Goal: Transaction & Acquisition: Purchase product/service

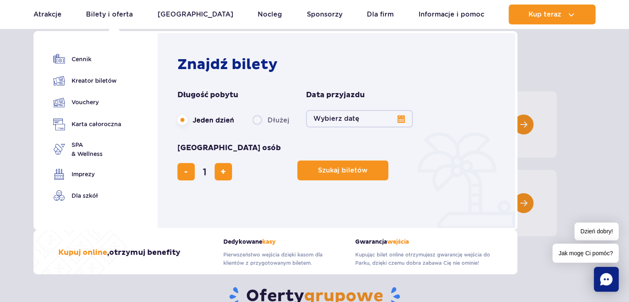
scroll to position [66, 0]
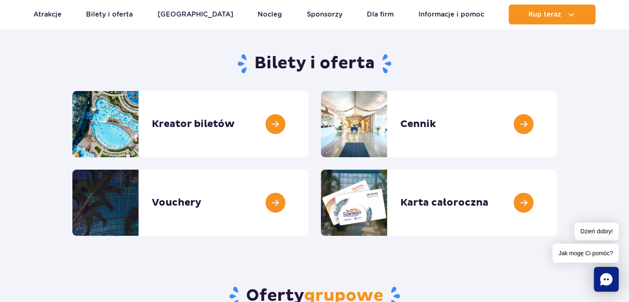
click at [565, 73] on section "Bilety i oferta Kreator biletów Kreator biletów Cennik Cennik Vouchery Vouchery" at bounding box center [314, 140] width 629 height 189
click at [308, 122] on link at bounding box center [308, 124] width 0 height 66
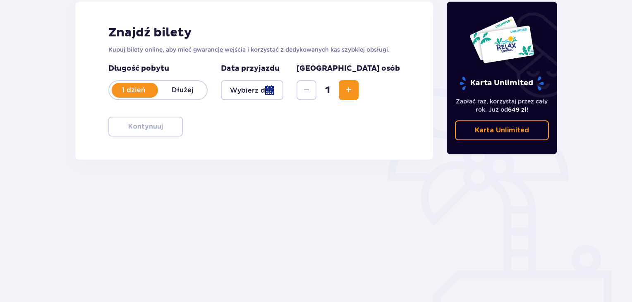
scroll to position [119, 0]
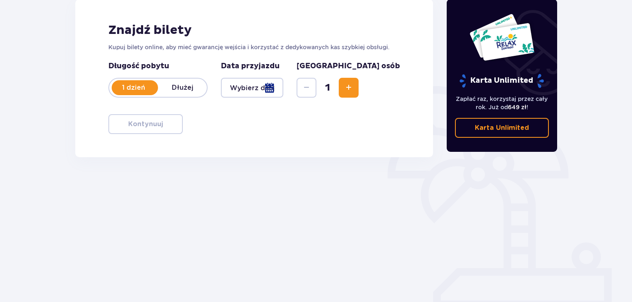
click at [140, 93] on div at bounding box center [135, 87] width 46 height 15
click at [283, 91] on div at bounding box center [252, 88] width 62 height 20
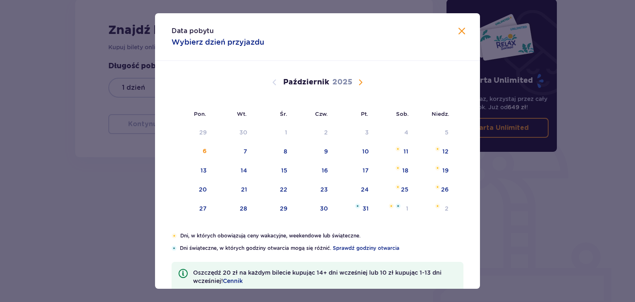
click at [360, 78] on span "Następny miesiąc" at bounding box center [360, 82] width 10 height 10
click at [361, 79] on span "Następny miesiąc" at bounding box center [360, 82] width 10 height 10
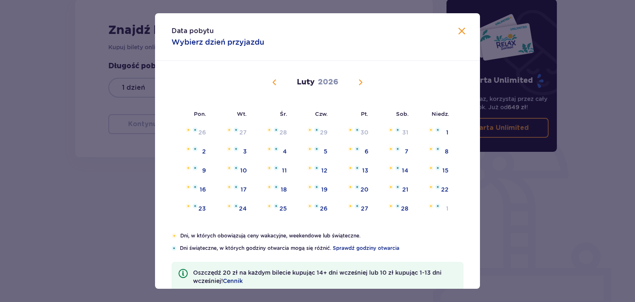
click at [361, 79] on span "Następny miesiąc" at bounding box center [360, 82] width 10 height 10
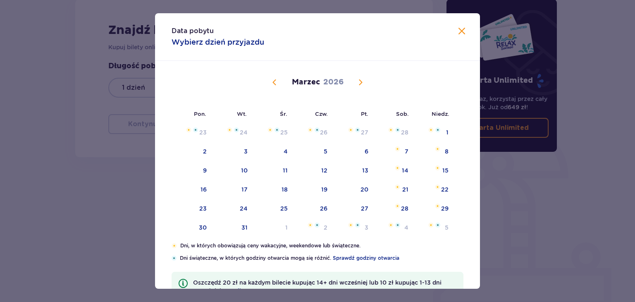
click at [270, 81] on span "Poprzedni miesiąc" at bounding box center [275, 82] width 10 height 10
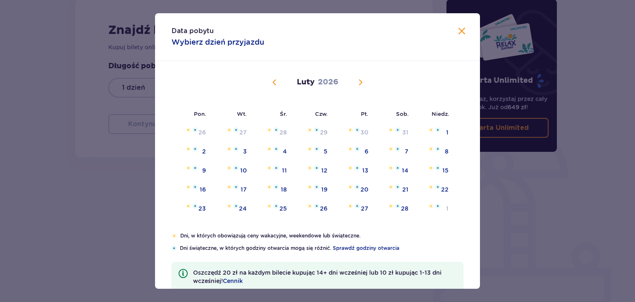
click at [270, 81] on span "Poprzedni miesiąc" at bounding box center [275, 82] width 10 height 10
click at [403, 129] on div "3" at bounding box center [393, 133] width 41 height 18
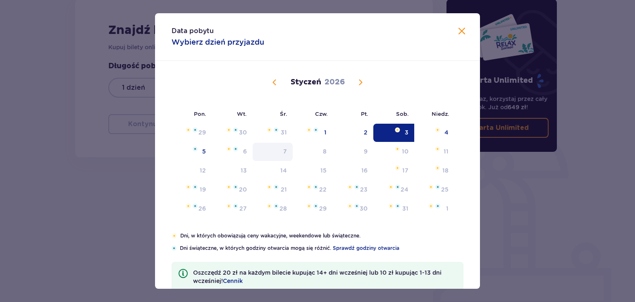
click at [276, 157] on div "7" at bounding box center [273, 152] width 40 height 18
click at [231, 144] on div "6" at bounding box center [232, 152] width 41 height 18
click at [195, 151] on div "5" at bounding box center [192, 152] width 40 height 18
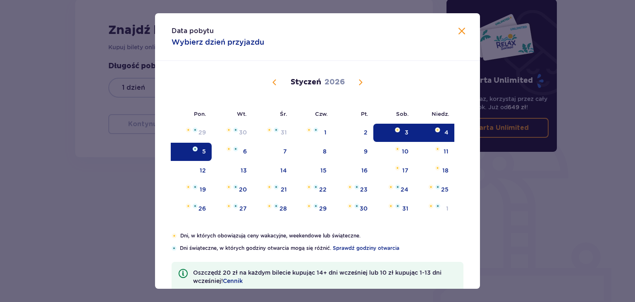
type input "03.01.26 - 05.01.26"
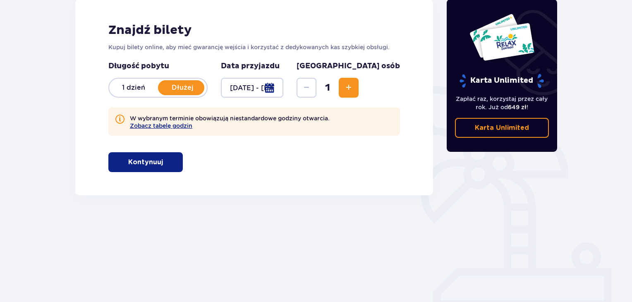
click at [139, 156] on button "Kontynuuj" at bounding box center [145, 162] width 74 height 20
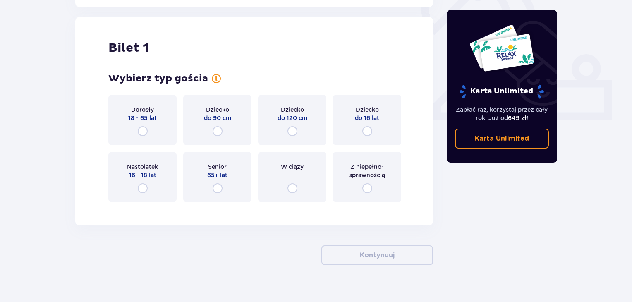
scroll to position [314, 0]
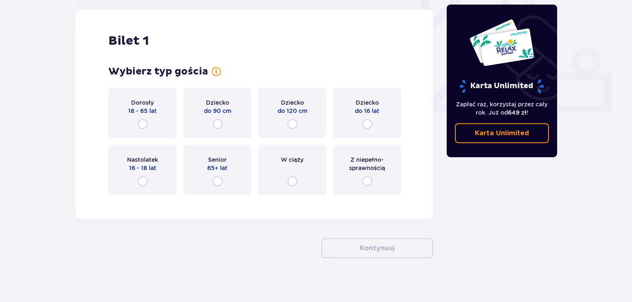
click at [138, 124] on input "radio" at bounding box center [143, 124] width 10 height 10
radio input "true"
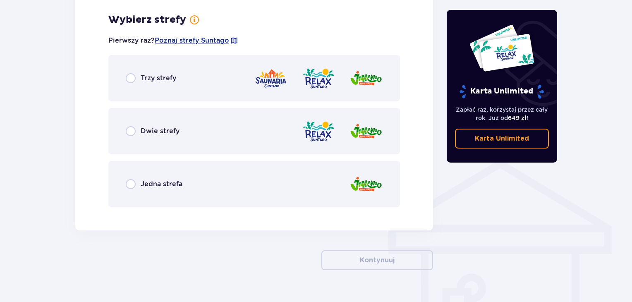
scroll to position [516, 0]
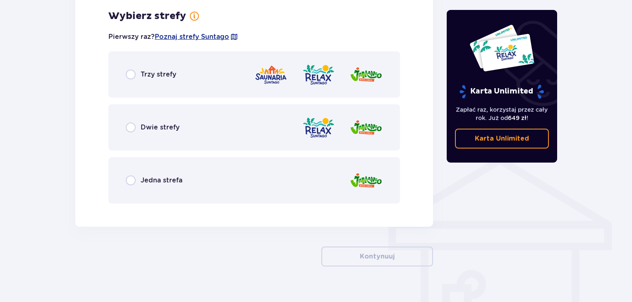
click at [135, 73] on div "Trzy strefy" at bounding box center [151, 74] width 50 height 10
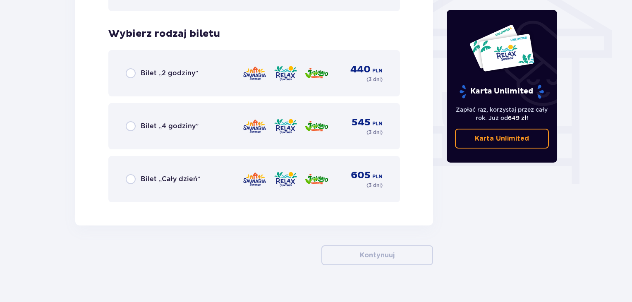
scroll to position [721, 0]
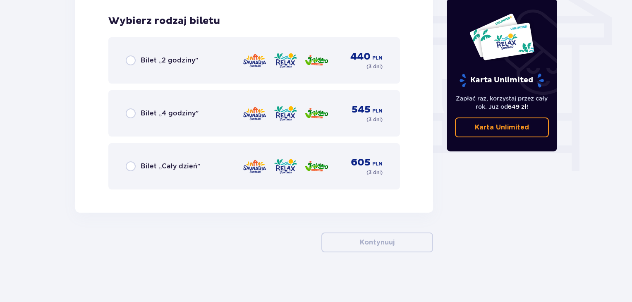
click at [135, 171] on div "Bilet „Cały dzień” 605 PLN ( 3 dni )" at bounding box center [254, 166] width 257 height 20
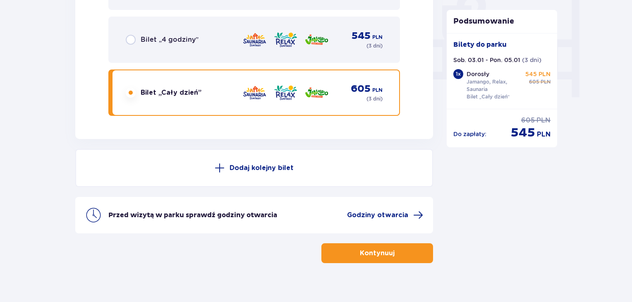
scroll to position [805, 0]
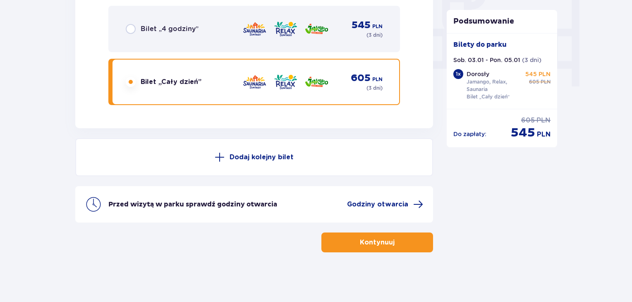
click at [283, 162] on button "Dodaj kolejny bilet" at bounding box center [254, 157] width 358 height 38
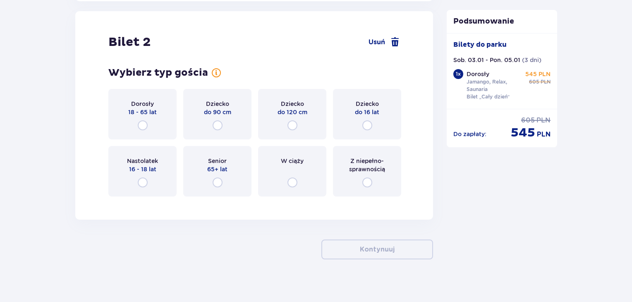
scroll to position [934, 0]
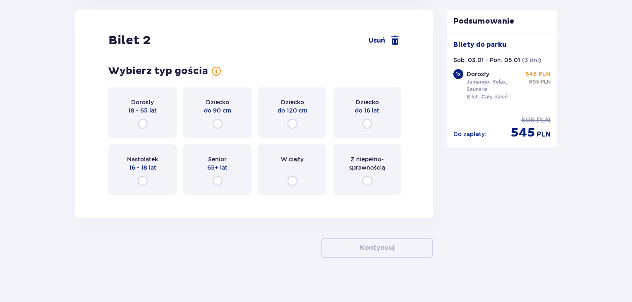
click at [145, 123] on input "radio" at bounding box center [143, 124] width 10 height 10
radio input "true"
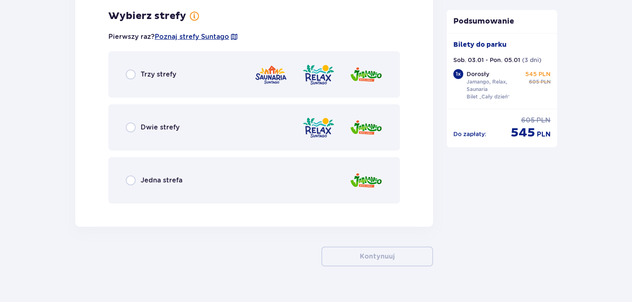
scroll to position [1135, 0]
click at [143, 76] on div "Trzy strefy" at bounding box center [253, 74] width 291 height 46
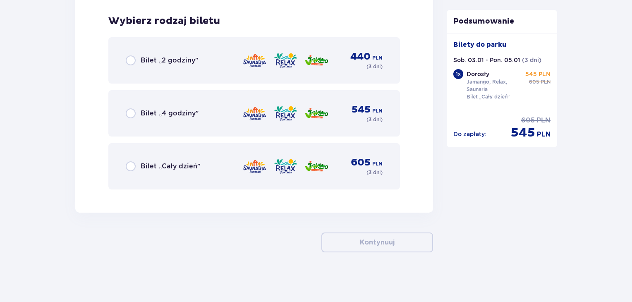
scroll to position [1341, 0]
click at [214, 162] on div "Bilet „Cały dzień” 605 PLN ( 3 dni )" at bounding box center [254, 166] width 257 height 20
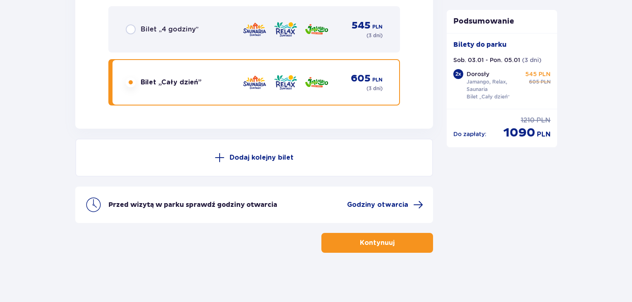
scroll to position [1424, 0]
click at [363, 248] on button "Kontynuuj" at bounding box center [377, 242] width 112 height 20
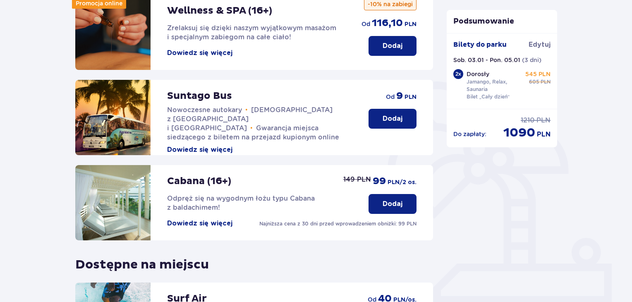
scroll to position [93, 0]
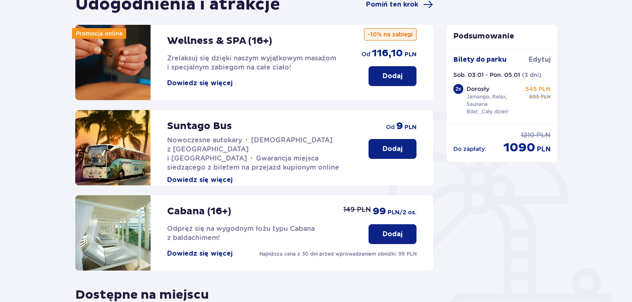
click at [391, 240] on button "Dodaj" at bounding box center [392, 234] width 48 height 20
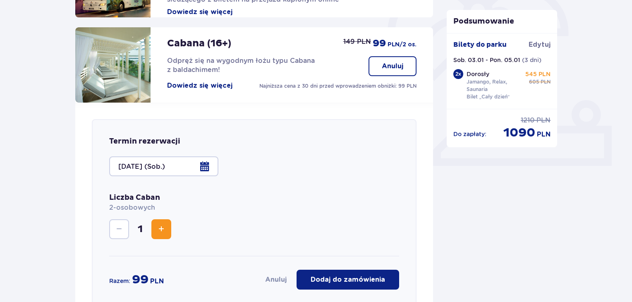
scroll to position [329, 0]
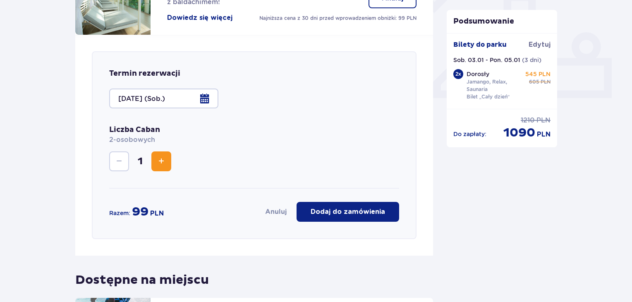
click at [342, 210] on p "Dodaj do zamówienia" at bounding box center [347, 211] width 74 height 9
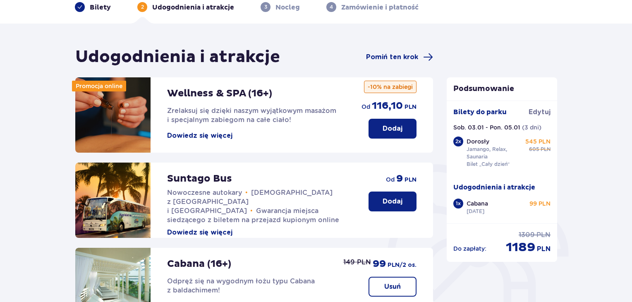
scroll to position [41, 0]
click at [390, 126] on p "Dodaj" at bounding box center [392, 128] width 20 height 9
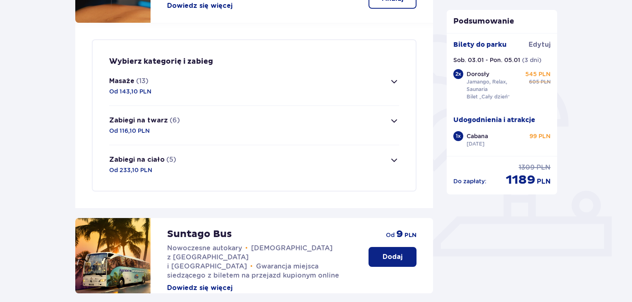
scroll to position [200, 0]
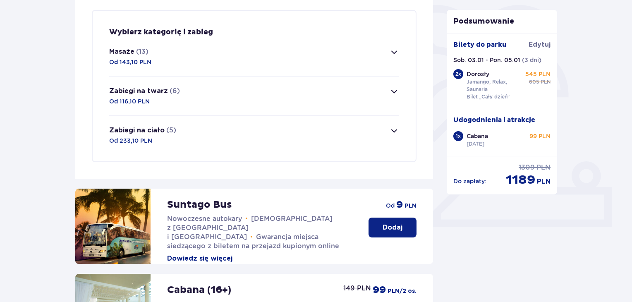
click at [218, 133] on button "Zabiegi na ciało (5) Od 233,10 PLN" at bounding box center [254, 135] width 290 height 39
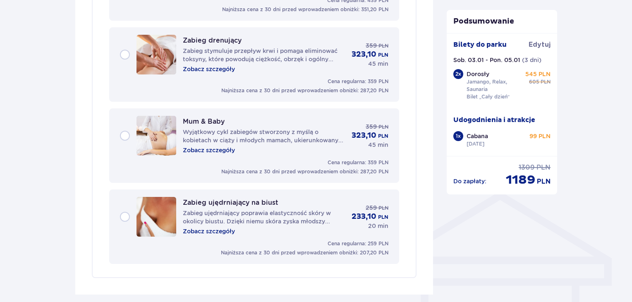
scroll to position [356, 0]
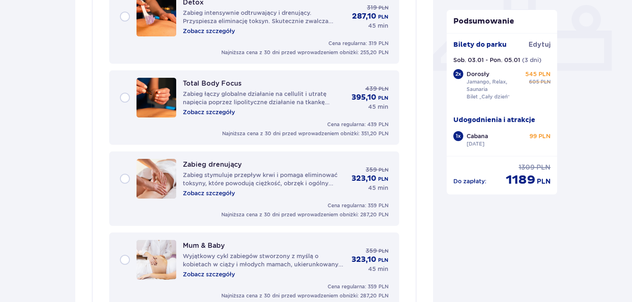
click at [124, 93] on div "Total Body Focus Zabieg łączy globalne działanie na cellulit i utratę napięcia …" at bounding box center [254, 98] width 268 height 40
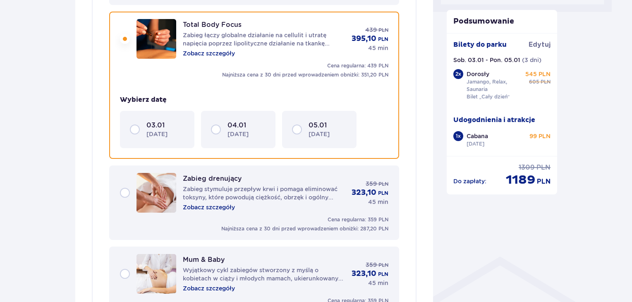
scroll to position [416, 0]
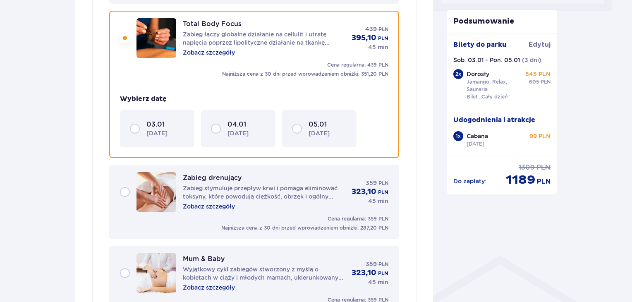
click at [248, 129] on p "niedziela" at bounding box center [237, 133] width 21 height 8
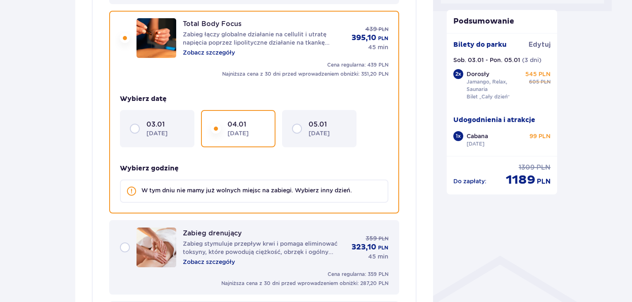
click at [298, 131] on div "05.01 poniedziałek" at bounding box center [319, 128] width 55 height 17
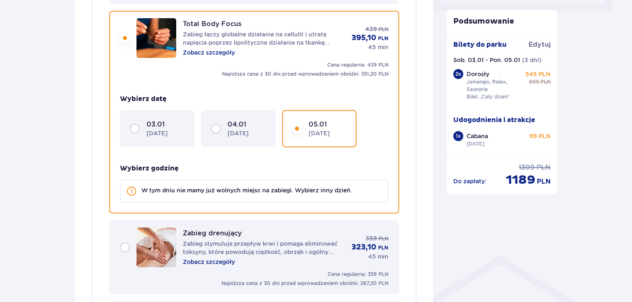
click at [148, 123] on p "03.01" at bounding box center [155, 124] width 18 height 9
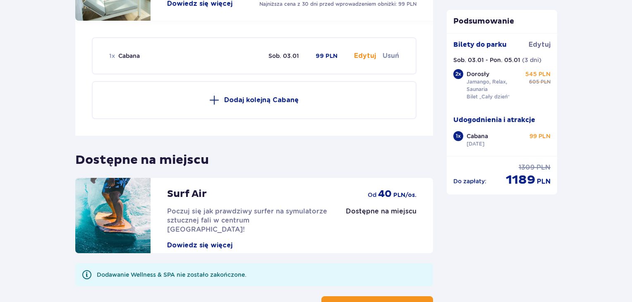
scroll to position [1113, 0]
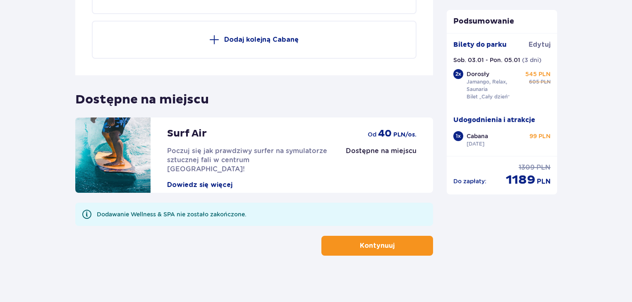
click at [432, 236] on button "Kontynuuj" at bounding box center [377, 246] width 112 height 20
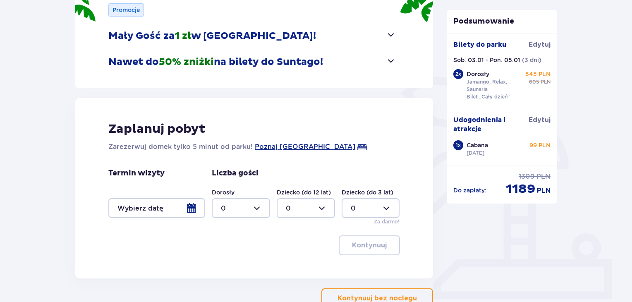
scroll to position [142, 0]
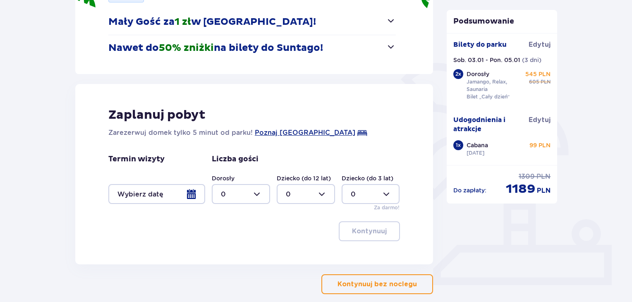
click at [227, 193] on div at bounding box center [241, 194] width 58 height 20
click at [235, 258] on span "2" at bounding box center [240, 253] width 57 height 17
type input "2"
click at [191, 192] on div at bounding box center [156, 194] width 97 height 20
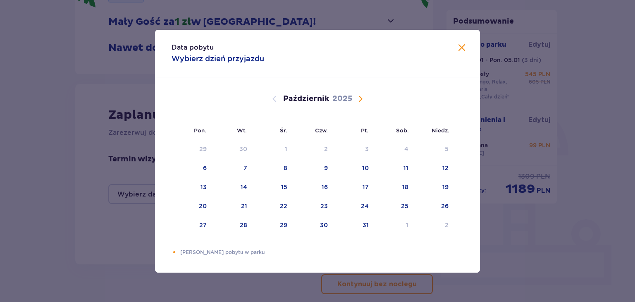
click at [361, 100] on span "Następny miesiąc" at bounding box center [360, 99] width 10 height 10
click at [395, 148] on div "Pomarańczowa kropka" at bounding box center [397, 148] width 5 height 5
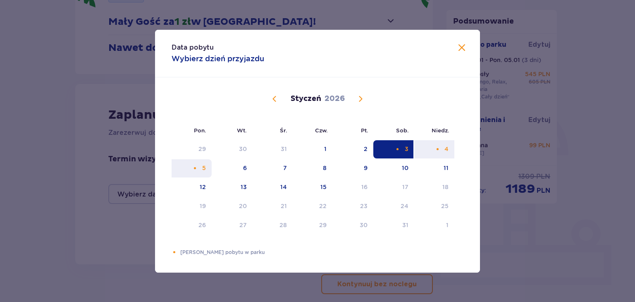
click at [200, 164] on div "5" at bounding box center [192, 168] width 40 height 18
type input "03.01.26 - 05.01.26"
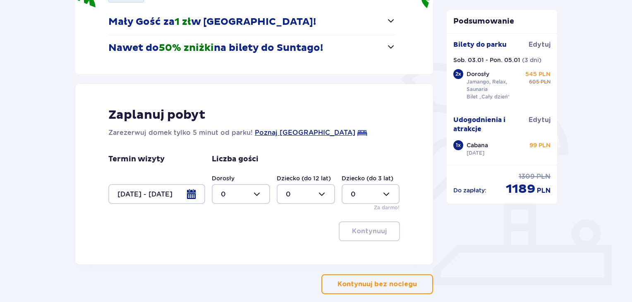
click at [247, 196] on div at bounding box center [241, 194] width 58 height 20
click at [233, 255] on div "2" at bounding box center [241, 253] width 40 height 9
type input "2"
click at [389, 233] on span "button" at bounding box center [388, 231] width 10 height 10
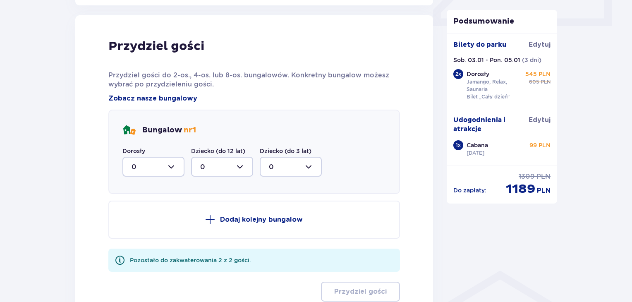
scroll to position [406, 0]
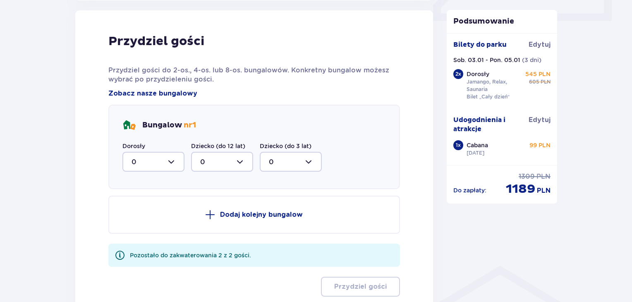
click at [160, 156] on div at bounding box center [153, 162] width 62 height 20
click at [148, 224] on div "2" at bounding box center [153, 221] width 44 height 9
type input "2"
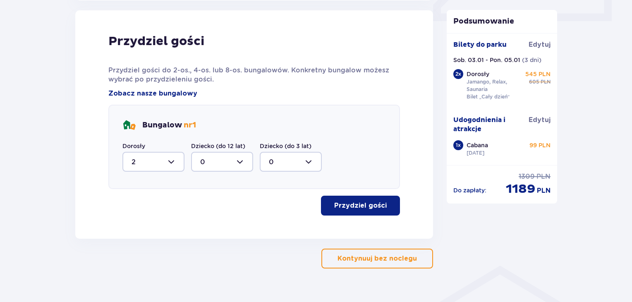
click at [375, 208] on p "Przydziel gości" at bounding box center [360, 205] width 52 height 9
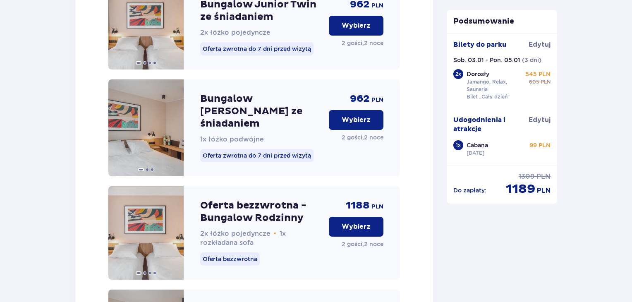
scroll to position [1305, 0]
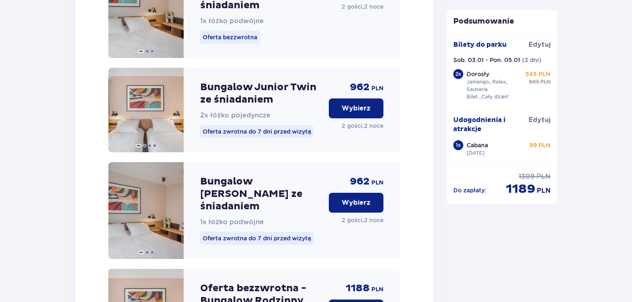
click at [360, 198] on p "Wybierz" at bounding box center [355, 202] width 29 height 9
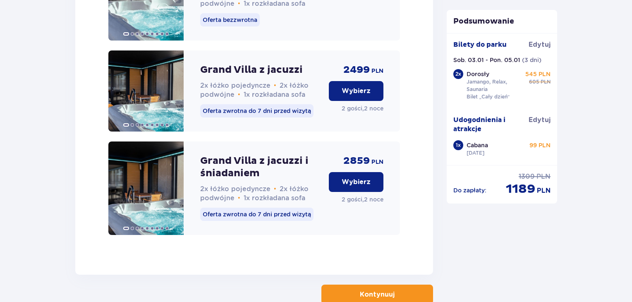
scroll to position [2588, 0]
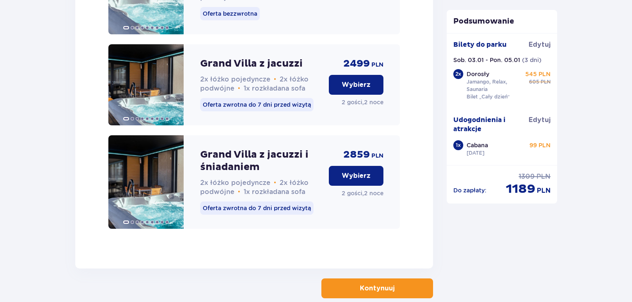
click at [382, 284] on p "Kontynuuj" at bounding box center [377, 288] width 35 height 9
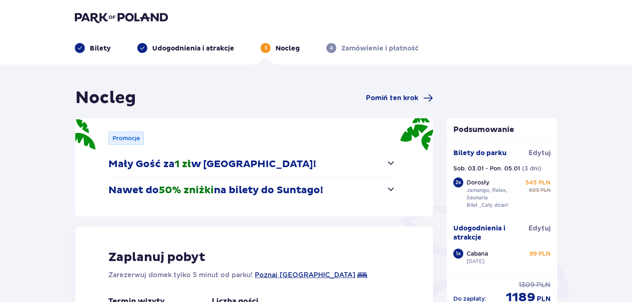
type input "0"
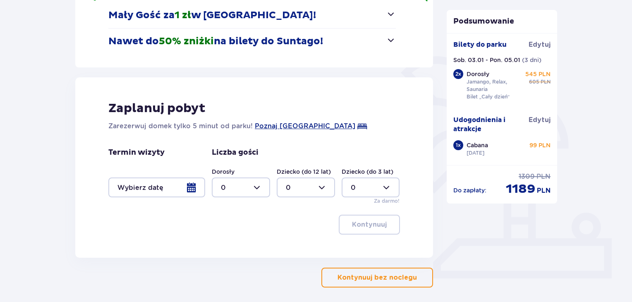
scroll to position [101, 0]
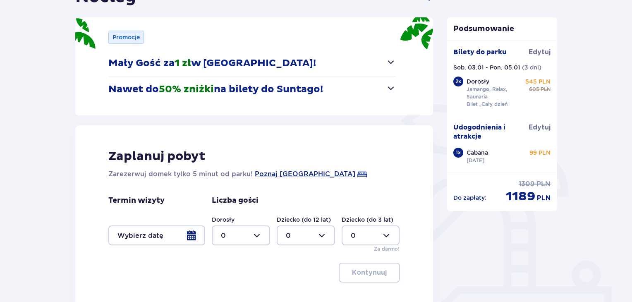
click at [185, 238] on div at bounding box center [156, 235] width 97 height 20
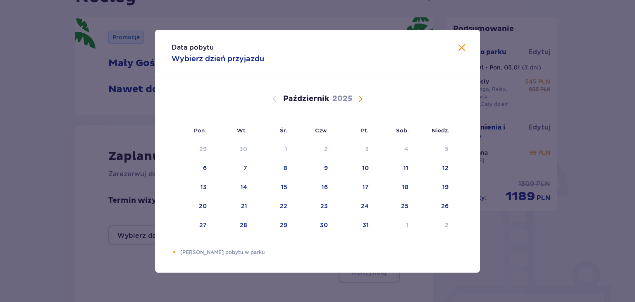
click at [359, 99] on span "Następny miesiąc" at bounding box center [360, 99] width 10 height 10
click at [400, 147] on div "3" at bounding box center [393, 149] width 41 height 18
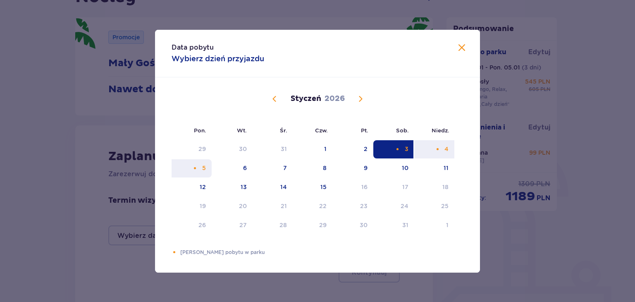
click at [194, 167] on div "Pomarańczowa kropka" at bounding box center [194, 167] width 5 height 5
type input "03.01.26 - 05.01.26"
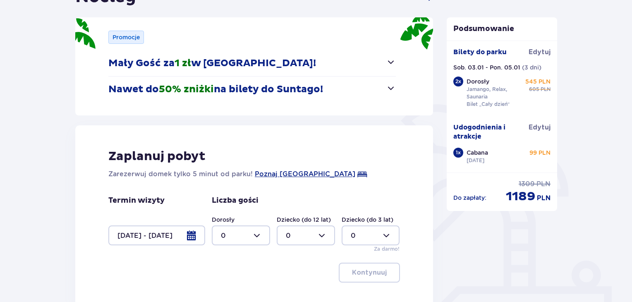
click at [260, 233] on div at bounding box center [241, 235] width 58 height 20
click at [241, 190] on div "2" at bounding box center [241, 188] width 40 height 9
type input "2"
click at [370, 274] on p "Kontynuuj" at bounding box center [369, 272] width 35 height 9
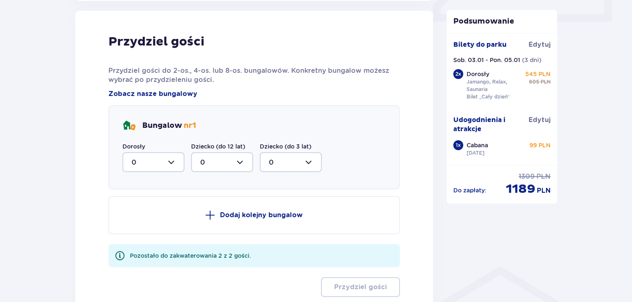
scroll to position [406, 0]
click at [157, 154] on div at bounding box center [153, 162] width 62 height 20
click at [171, 213] on span "2" at bounding box center [153, 221] width 60 height 17
type input "2"
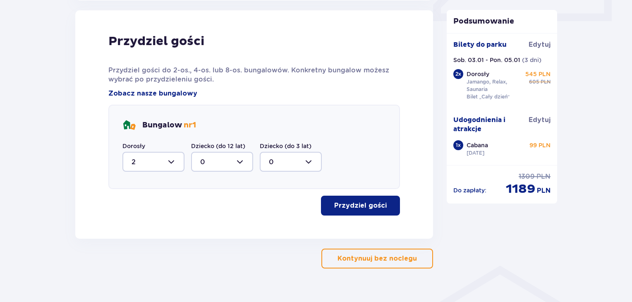
click at [364, 202] on p "Przydziel gości" at bounding box center [360, 205] width 52 height 9
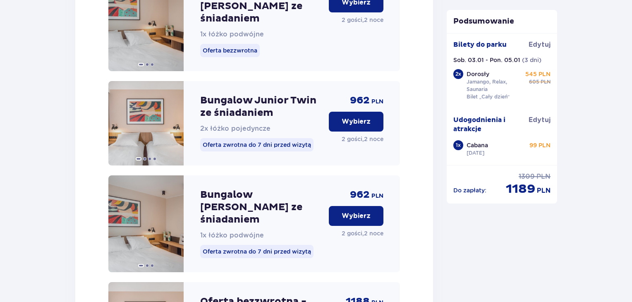
scroll to position [1388, 0]
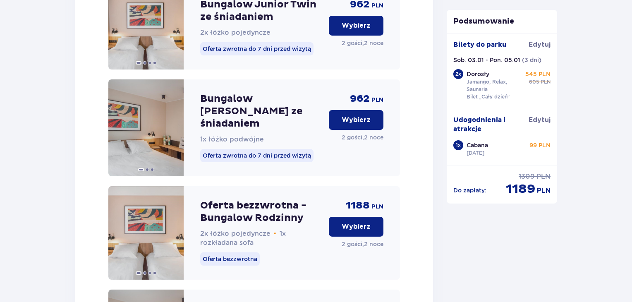
click at [362, 110] on button "Wybierz" at bounding box center [356, 120] width 55 height 20
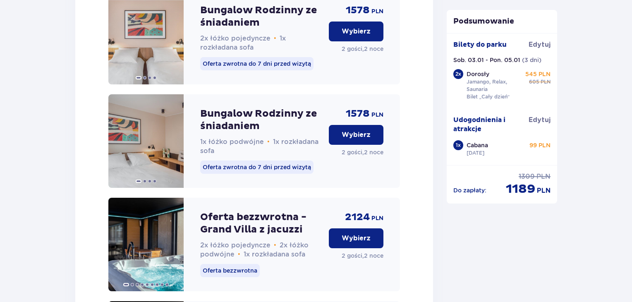
scroll to position [2298, 0]
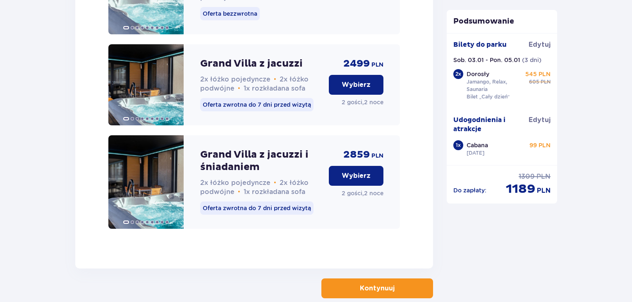
click at [394, 283] on span "button" at bounding box center [396, 288] width 10 height 10
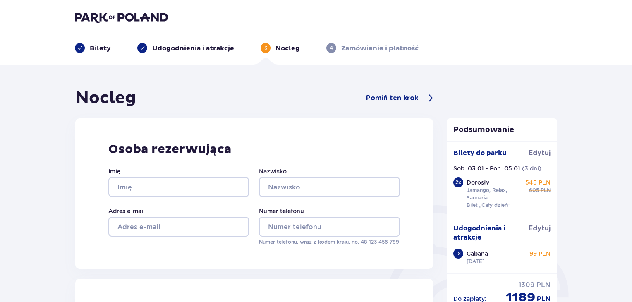
click at [386, 105] on div "Nocleg Pomiń ten krok" at bounding box center [254, 98] width 358 height 21
click at [391, 101] on span "Pomiń ten krok" at bounding box center [392, 97] width 52 height 9
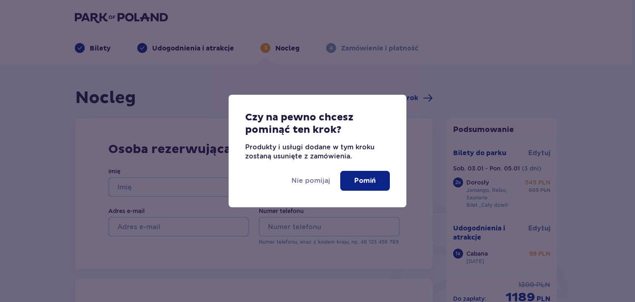
click at [376, 178] on button "Pomiń" at bounding box center [365, 181] width 50 height 20
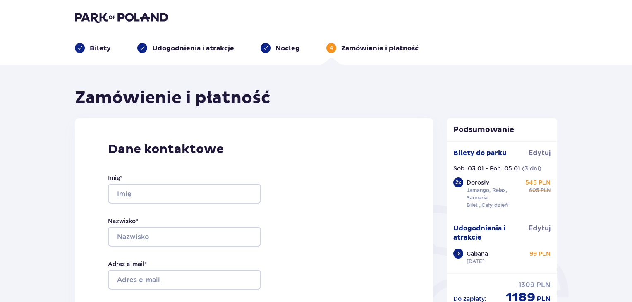
drag, startPoint x: 418, startPoint y: 44, endPoint x: 417, endPoint y: -36, distance: 79.8
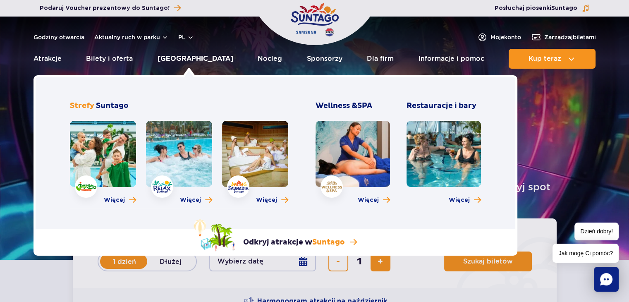
click at [203, 57] on link "[GEOGRAPHIC_DATA]" at bounding box center [195, 59] width 76 height 20
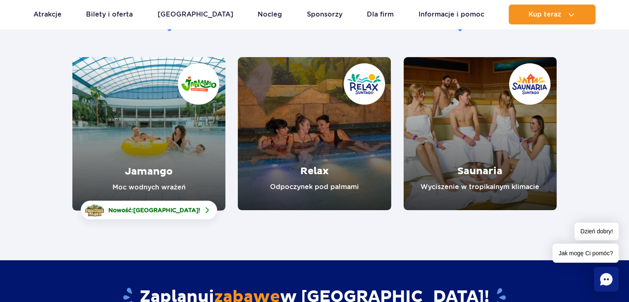
scroll to position [83, 0]
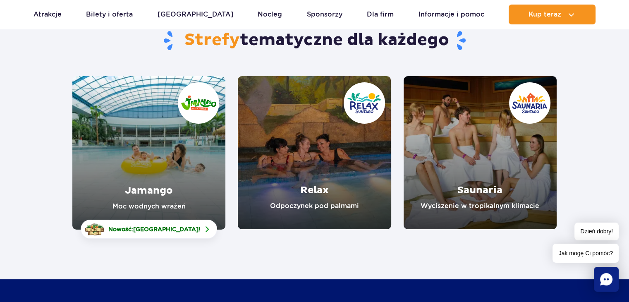
click at [134, 127] on link "Jamango" at bounding box center [148, 152] width 153 height 153
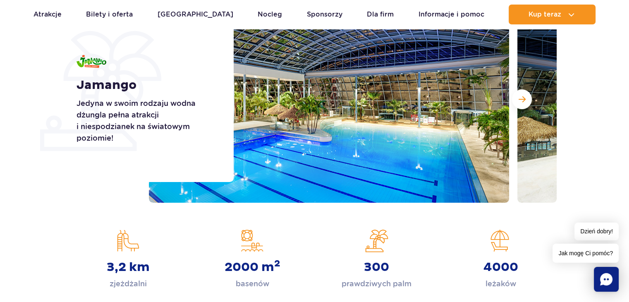
scroll to position [124, 0]
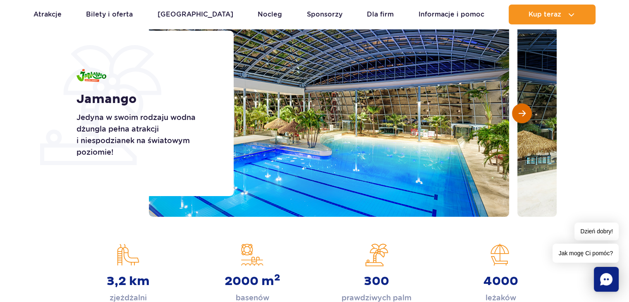
click at [522, 119] on button "Następny slajd" at bounding box center [522, 113] width 20 height 20
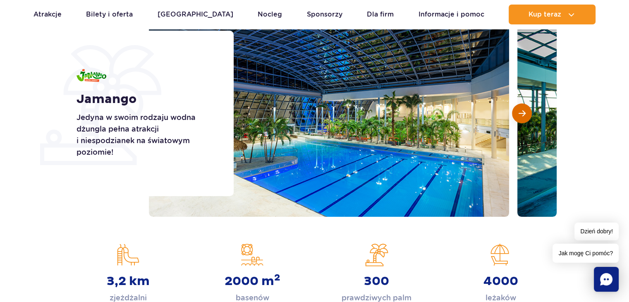
click at [522, 119] on button "Następny slajd" at bounding box center [522, 113] width 20 height 20
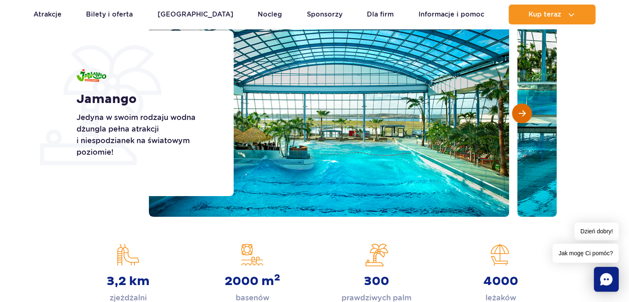
click at [526, 116] on button "Następny slajd" at bounding box center [522, 113] width 20 height 20
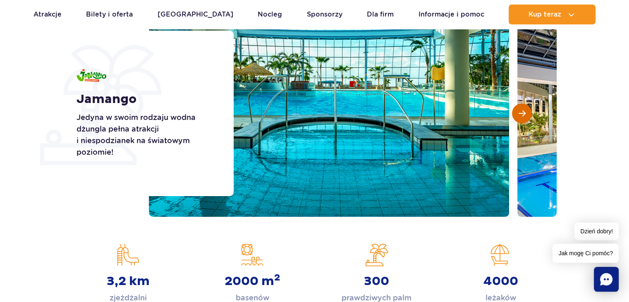
click at [526, 116] on button "Następny slajd" at bounding box center [522, 113] width 20 height 20
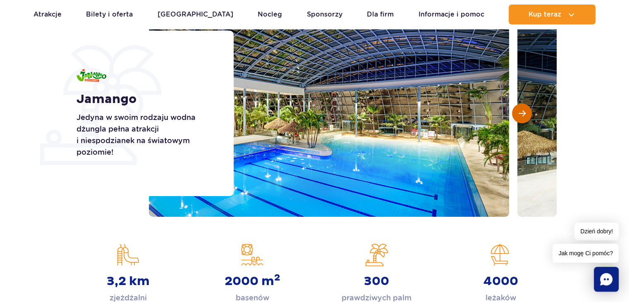
click at [526, 116] on button "Następny slajd" at bounding box center [522, 113] width 20 height 20
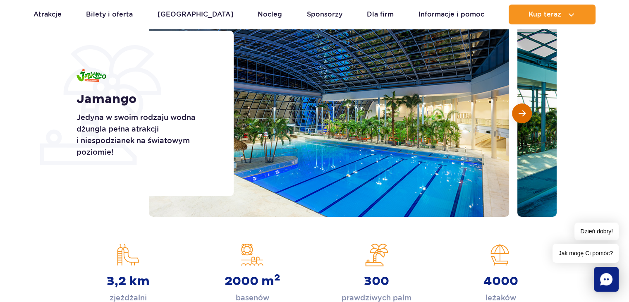
click at [526, 116] on button "Następny slajd" at bounding box center [522, 113] width 20 height 20
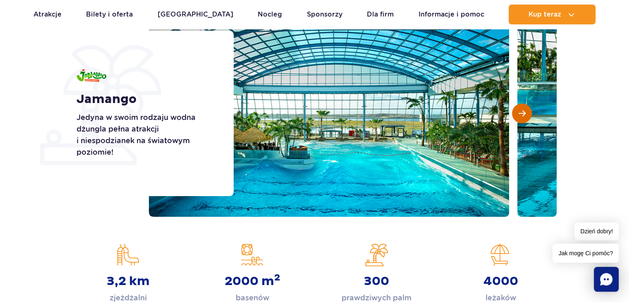
click at [526, 116] on button "Następny slajd" at bounding box center [522, 113] width 20 height 20
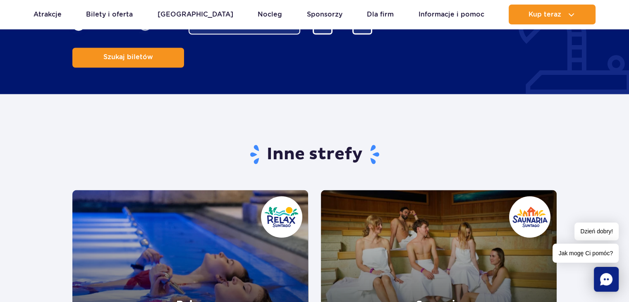
scroll to position [1529, 0]
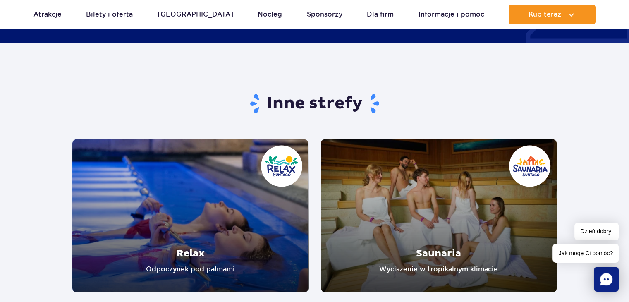
click at [241, 160] on link "Relax" at bounding box center [190, 215] width 236 height 153
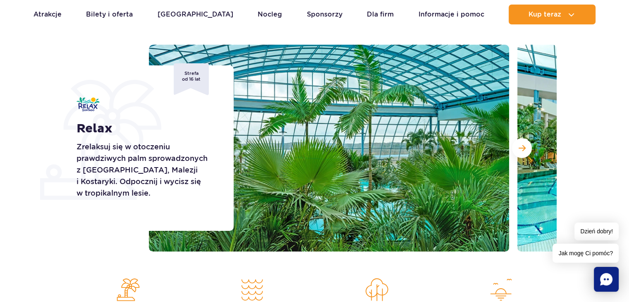
scroll to position [41, 0]
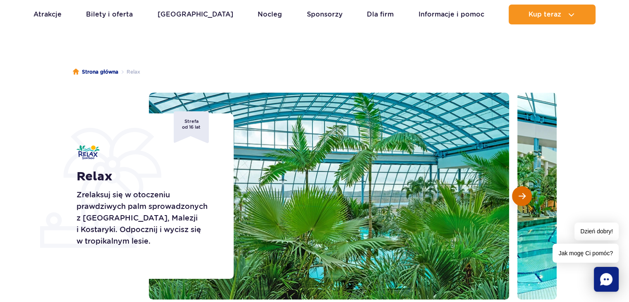
click at [525, 203] on button "Następny slajd" at bounding box center [522, 196] width 20 height 20
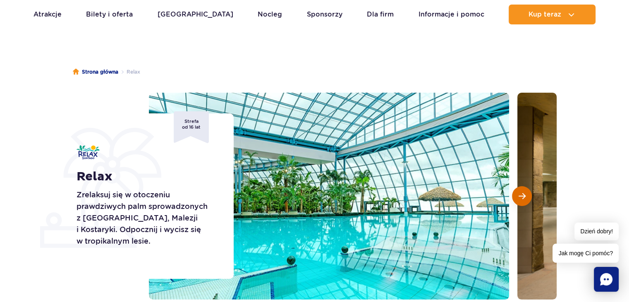
click at [525, 203] on button "Następny slajd" at bounding box center [522, 196] width 20 height 20
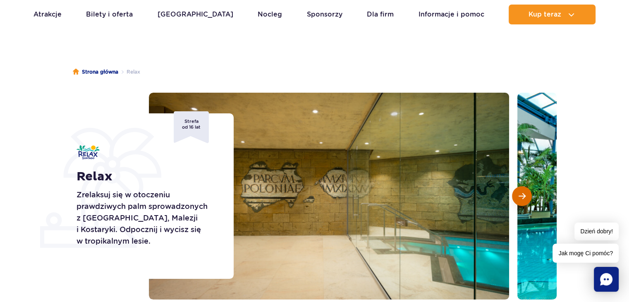
click at [525, 203] on button "Następny slajd" at bounding box center [522, 196] width 20 height 20
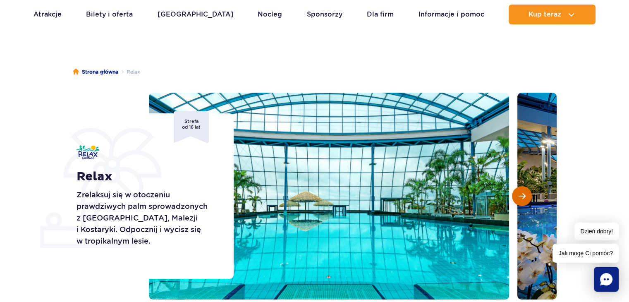
click at [525, 203] on button "Następny slajd" at bounding box center [522, 196] width 20 height 20
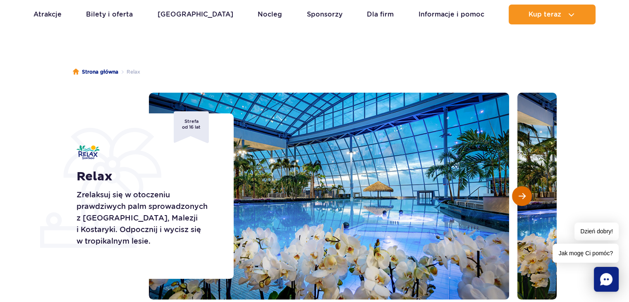
click at [523, 198] on span "Następny slajd" at bounding box center [521, 195] width 7 height 7
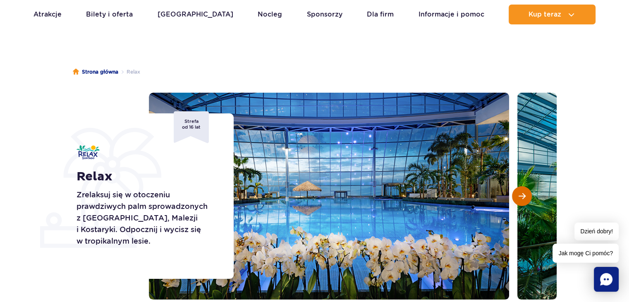
click at [522, 196] on span "Następny slajd" at bounding box center [521, 195] width 7 height 7
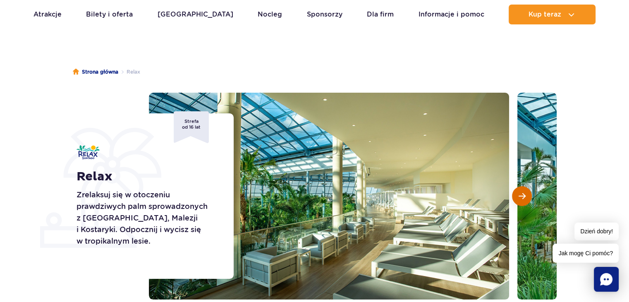
click at [522, 196] on span "Następny slajd" at bounding box center [521, 195] width 7 height 7
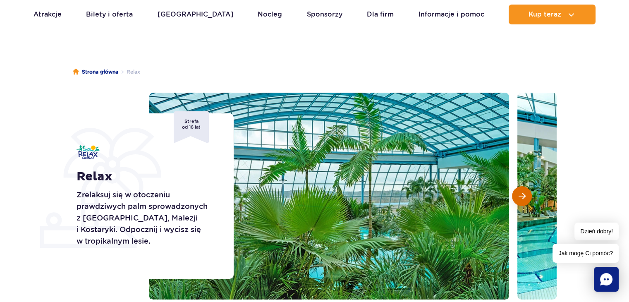
click at [522, 196] on span "Następny slajd" at bounding box center [521, 195] width 7 height 7
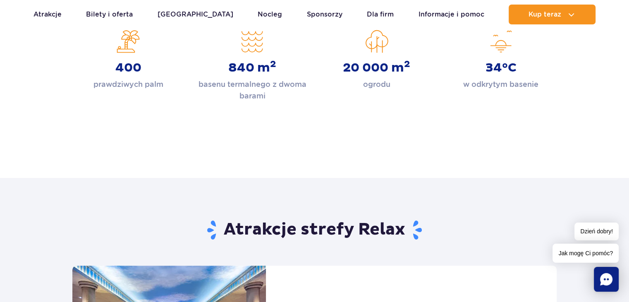
scroll to position [331, 0]
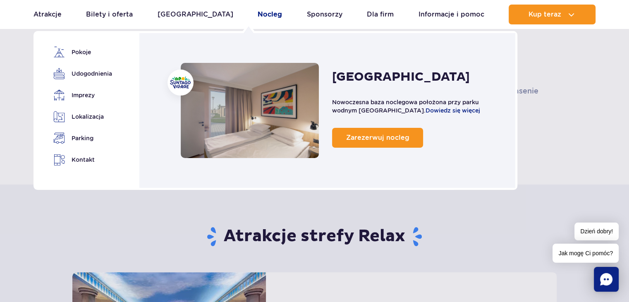
click at [258, 17] on link "Nocleg" at bounding box center [270, 15] width 24 height 20
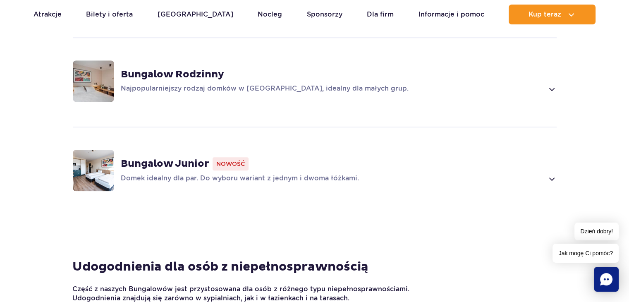
scroll to position [744, 0]
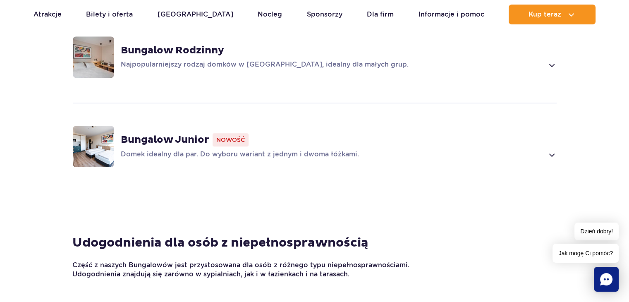
click at [306, 150] on p "Domek idealny dla par. Do wyboru wariant z jednym i dwoma łóżkami." at bounding box center [332, 155] width 423 height 10
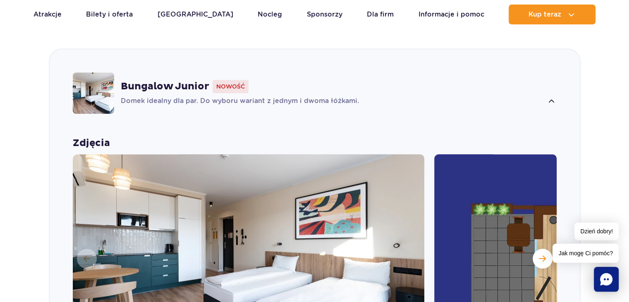
scroll to position [919, 0]
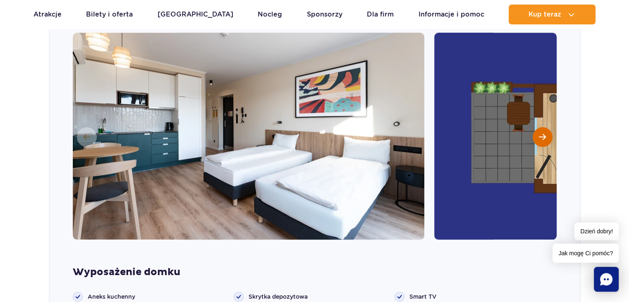
click at [544, 133] on span "Następny slajd" at bounding box center [542, 136] width 7 height 7
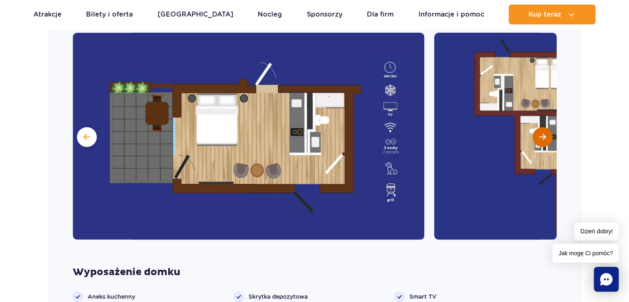
click at [544, 133] on span "Następny slajd" at bounding box center [542, 136] width 7 height 7
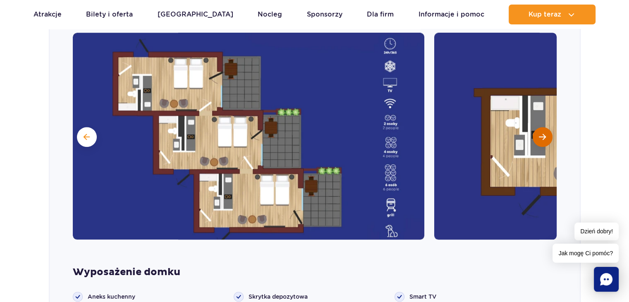
click at [543, 133] on span "Następny slajd" at bounding box center [542, 136] width 7 height 7
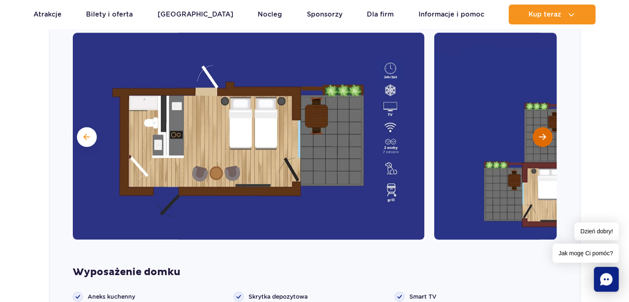
click at [543, 133] on span "Następny slajd" at bounding box center [542, 136] width 7 height 7
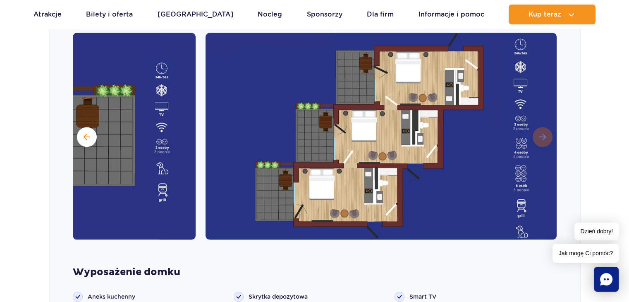
click at [543, 126] on img at bounding box center [380, 136] width 351 height 207
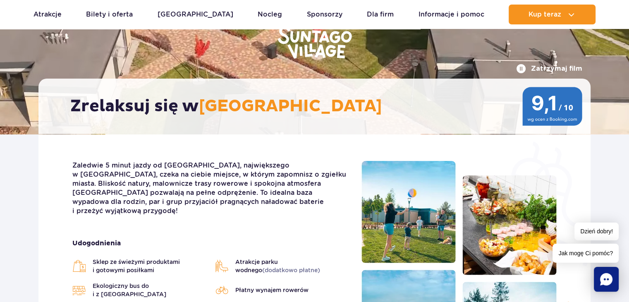
scroll to position [0, 0]
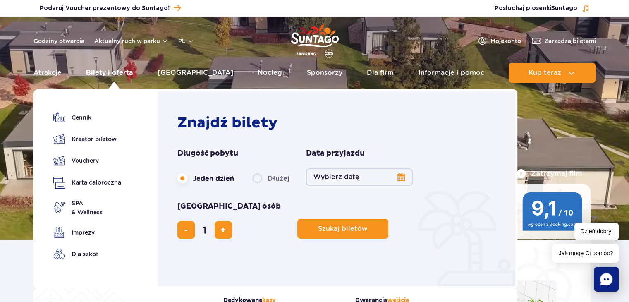
click at [132, 71] on link "Bilety i oferta" at bounding box center [109, 73] width 47 height 20
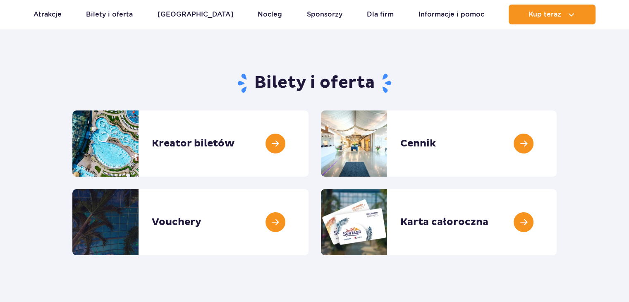
scroll to position [83, 0]
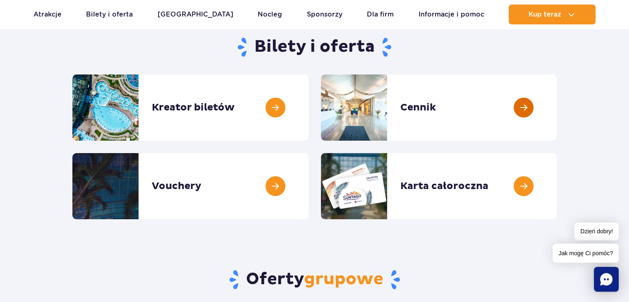
click at [556, 76] on link at bounding box center [556, 107] width 0 height 66
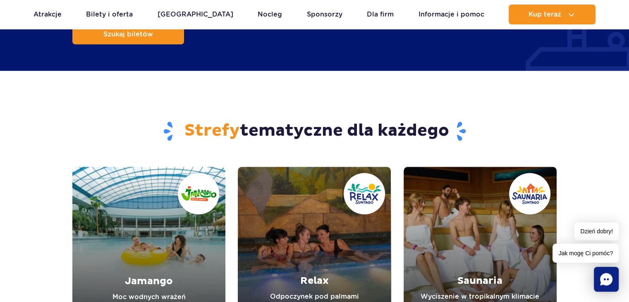
scroll to position [909, 0]
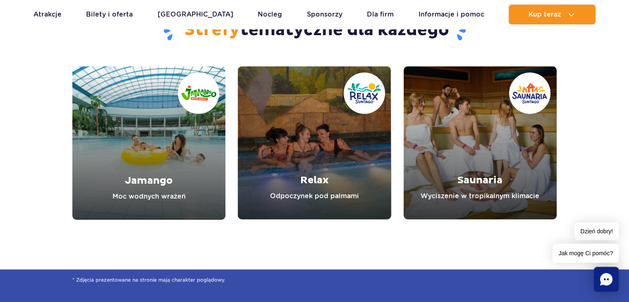
click at [315, 123] on link "Relax" at bounding box center [314, 142] width 153 height 153
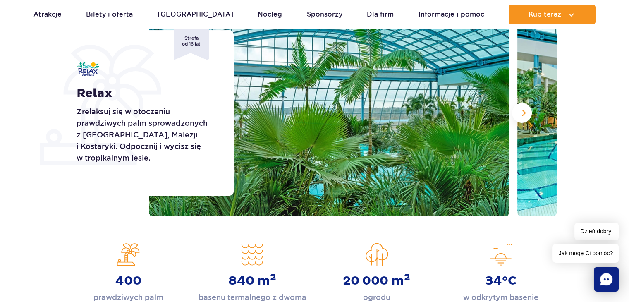
scroll to position [83, 0]
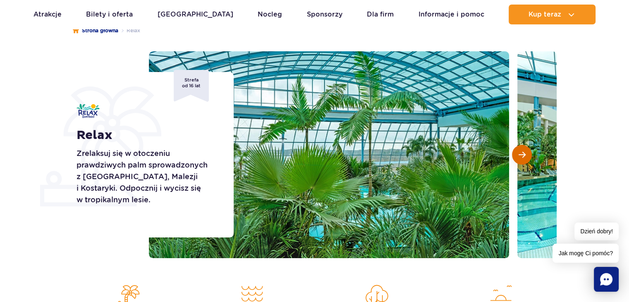
click at [522, 156] on span "Następny slajd" at bounding box center [521, 154] width 7 height 7
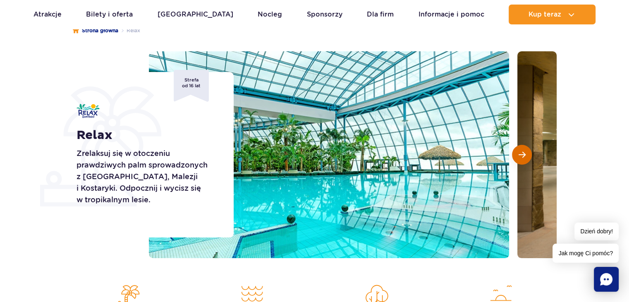
click at [522, 156] on span "Następny slajd" at bounding box center [521, 154] width 7 height 7
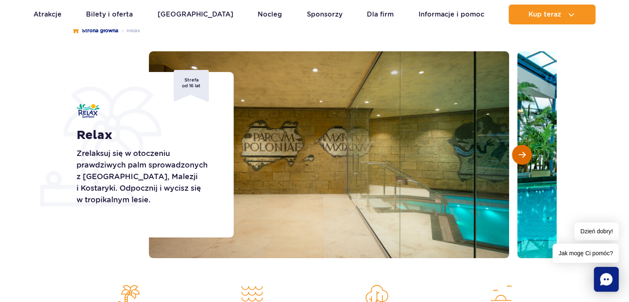
click at [522, 156] on span "Następny slajd" at bounding box center [521, 154] width 7 height 7
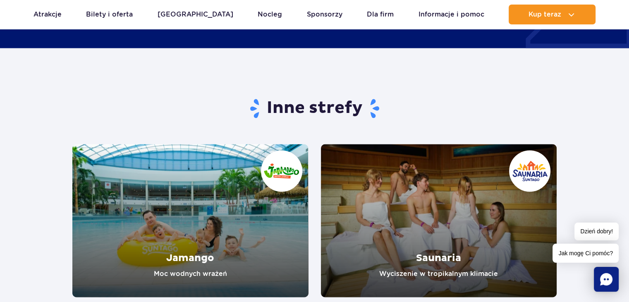
scroll to position [1488, 0]
